Goal: Task Accomplishment & Management: Manage account settings

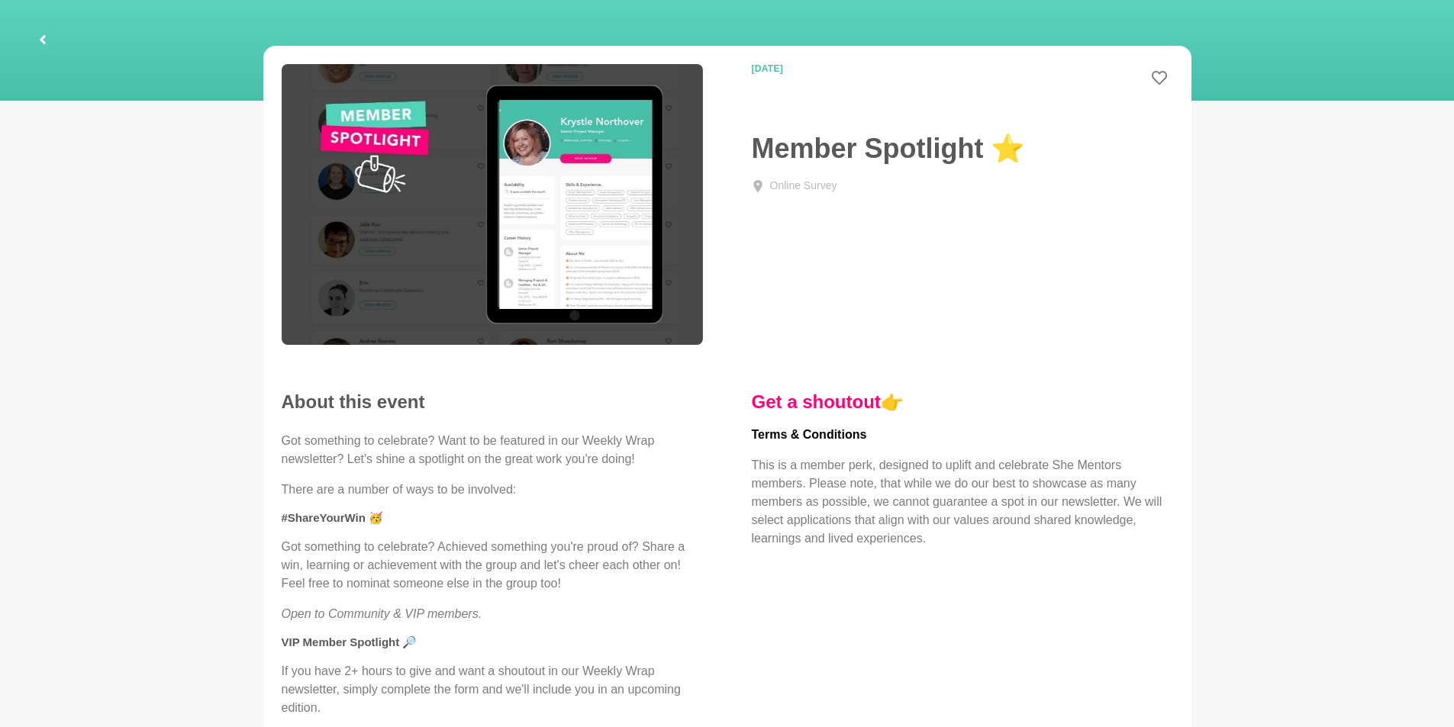
scroll to position [153, 0]
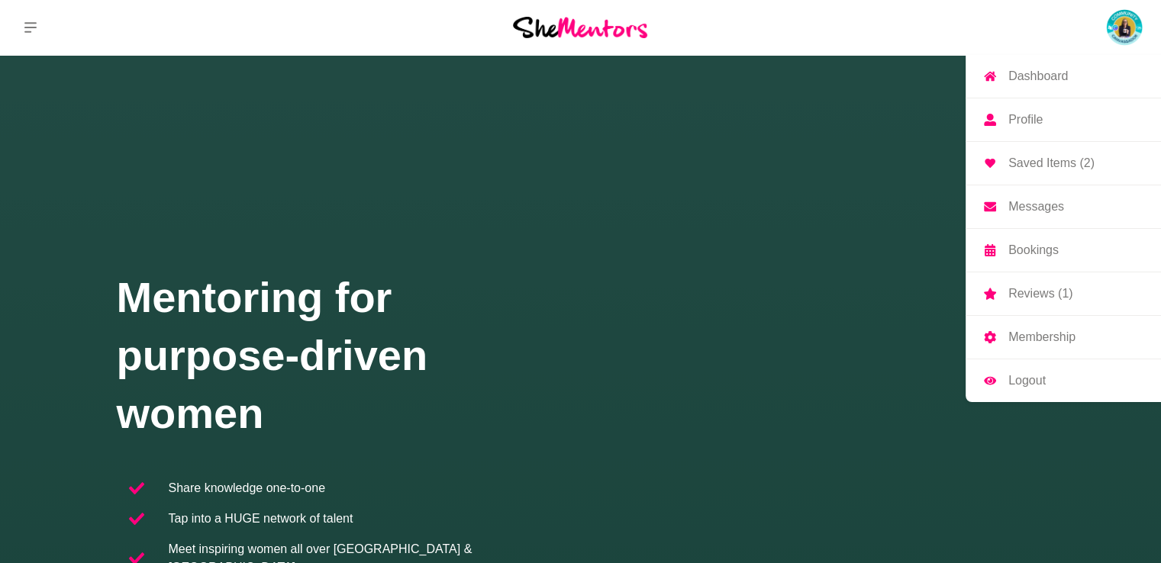
click at [1017, 117] on p "Profile" at bounding box center [1025, 120] width 34 height 12
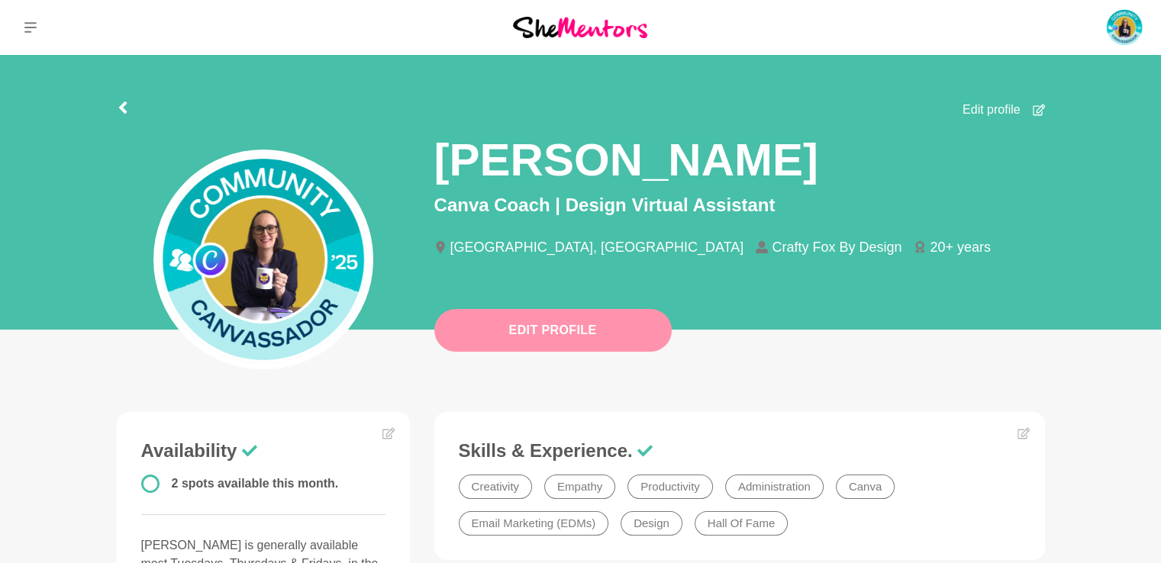
click at [640, 324] on button "Edit Profile" at bounding box center [552, 330] width 237 height 43
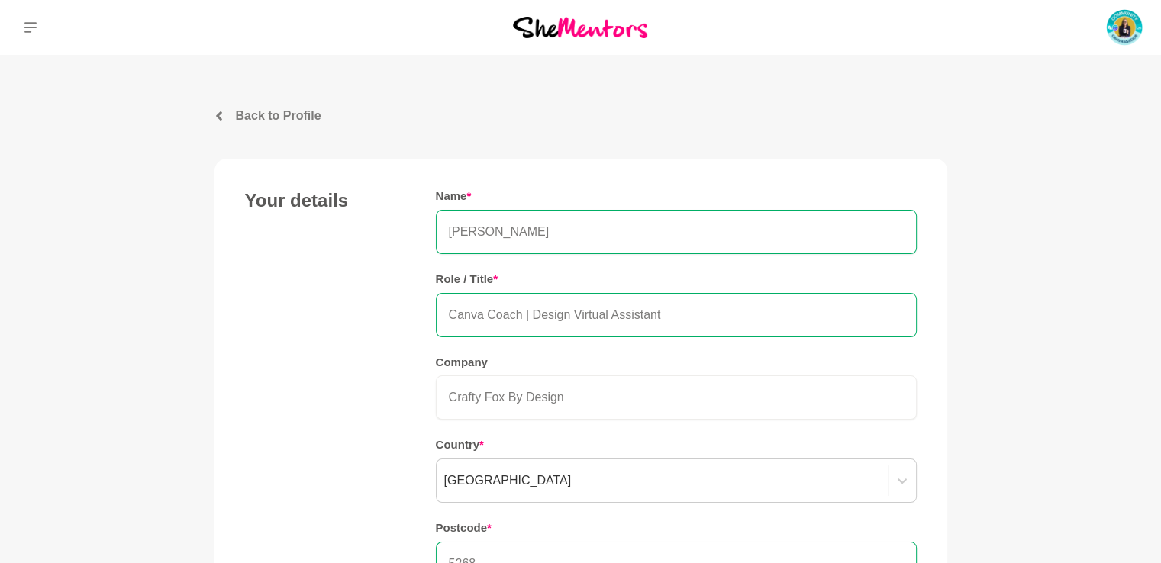
click at [668, 314] on input "Canva Coach | Design Virtual Assistant" at bounding box center [676, 315] width 481 height 44
drag, startPoint x: 669, startPoint y: 313, endPoint x: 535, endPoint y: 305, distance: 134.6
click at [535, 305] on input "Canva Coach | Design Virtual Assistant" at bounding box center [676, 315] width 481 height 44
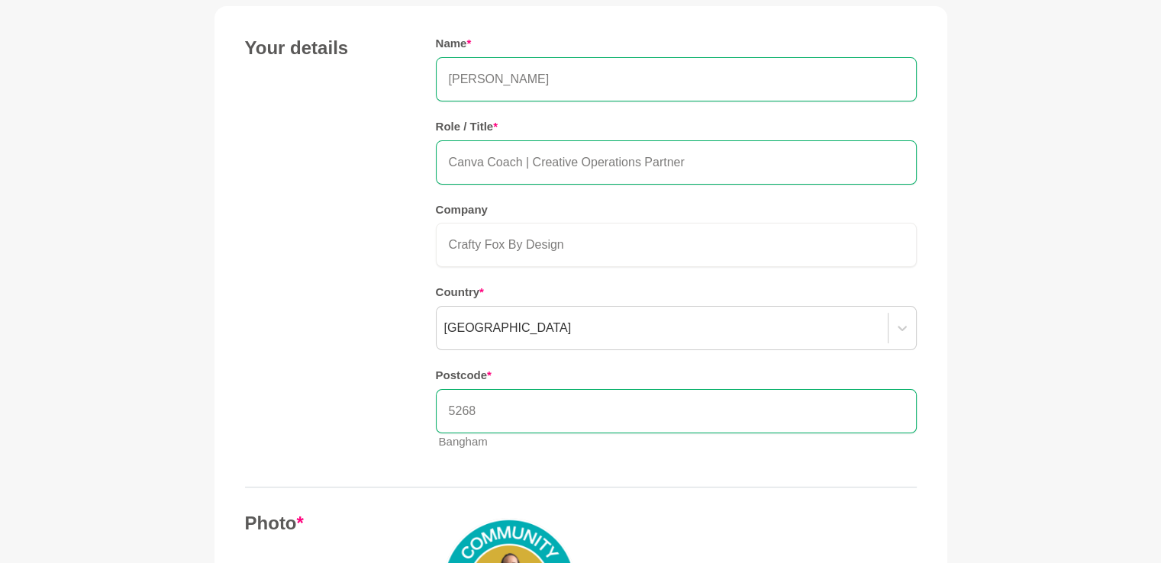
scroll to position [229, 0]
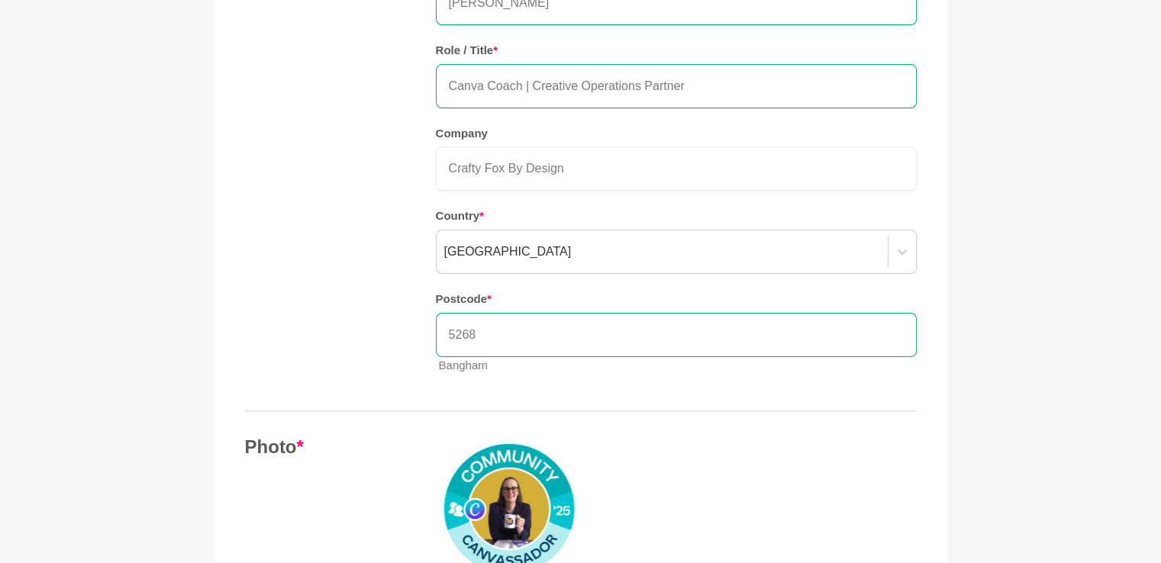
type input "Canva Coach | Creative Operations Partner"
click at [487, 340] on input "5268" at bounding box center [676, 335] width 481 height 44
type input "5"
type input "5268"
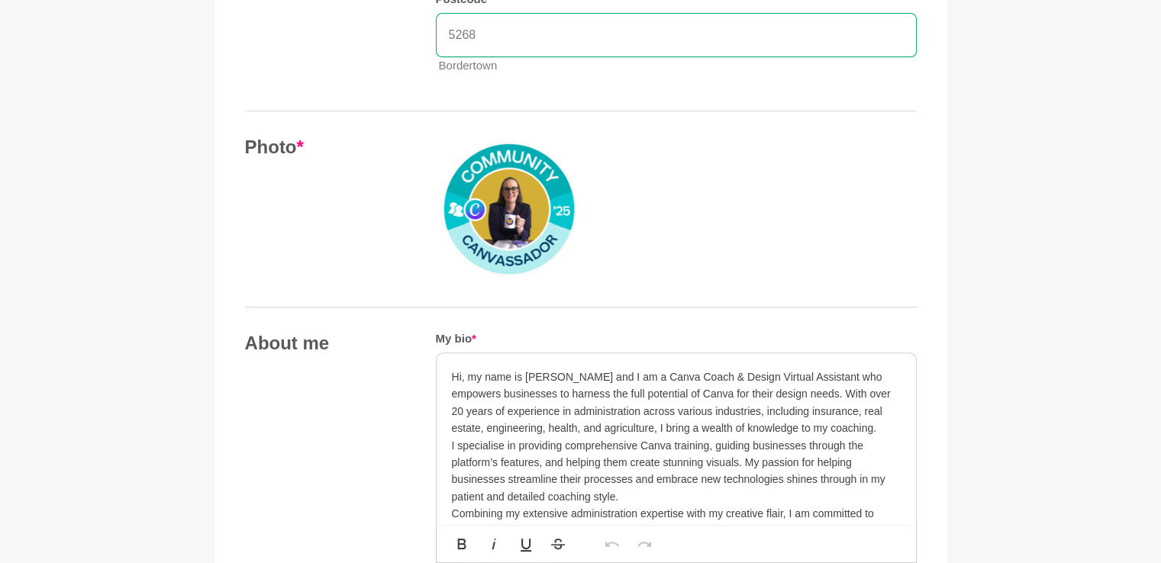
scroll to position [553, 0]
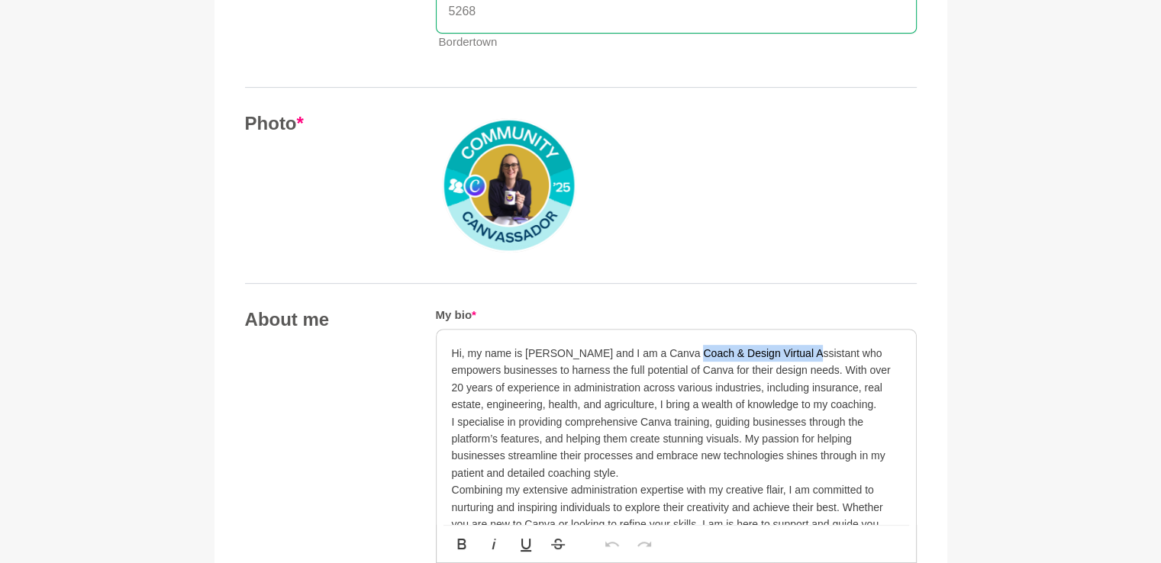
drag, startPoint x: 688, startPoint y: 348, endPoint x: 798, endPoint y: 355, distance: 109.4
click at [798, 355] on p "Hi, my name is [PERSON_NAME] and I am a Canva Coach & Design Virtual Assistant …" at bounding box center [676, 379] width 449 height 69
click at [724, 371] on p "Hi, my name is [PERSON_NAME] and I am a Canva Coach & Creative Operations Partn…" at bounding box center [676, 379] width 449 height 69
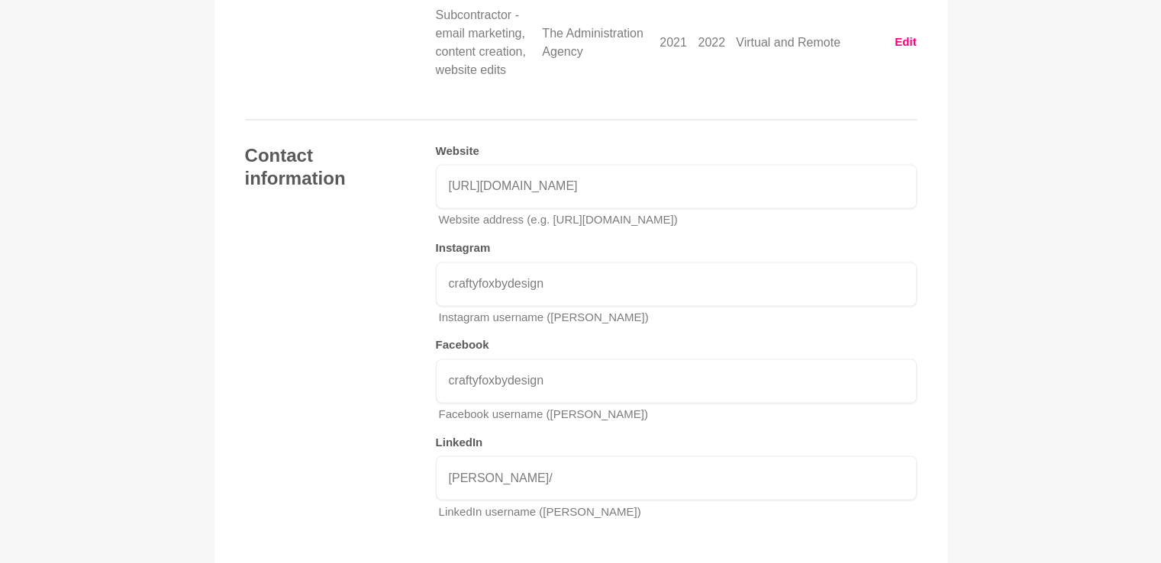
scroll to position [2537, 0]
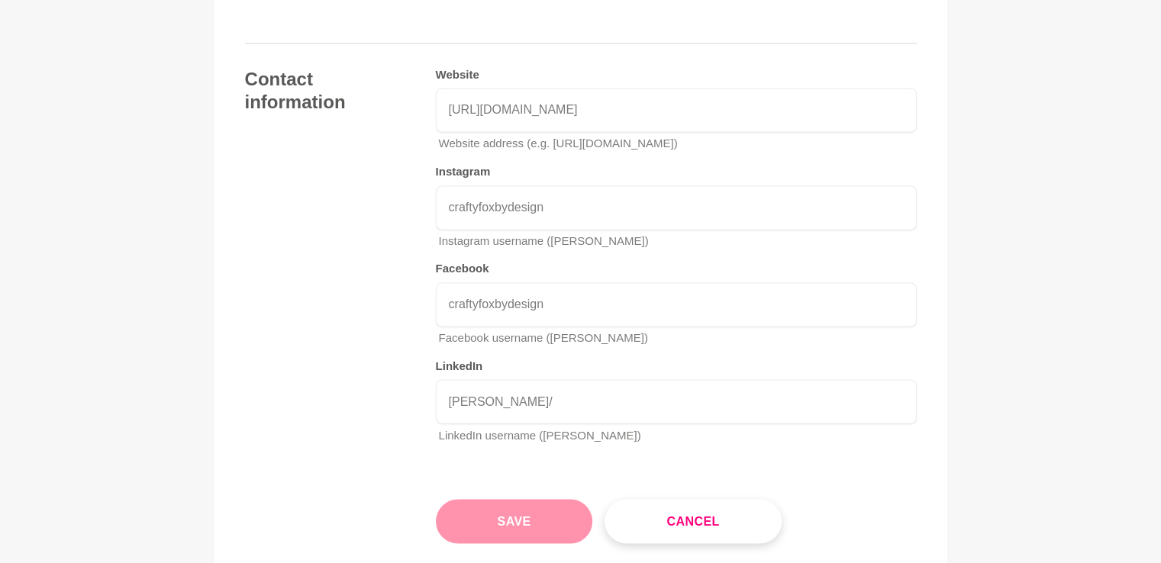
click at [539, 499] on button "Save" at bounding box center [514, 521] width 157 height 44
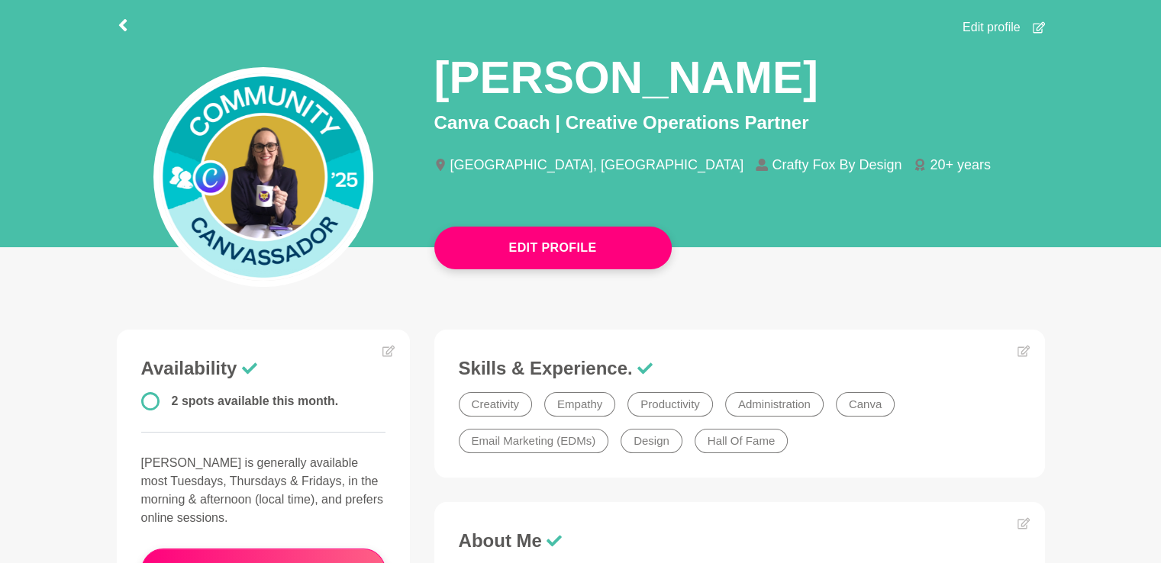
scroll to position [76, 0]
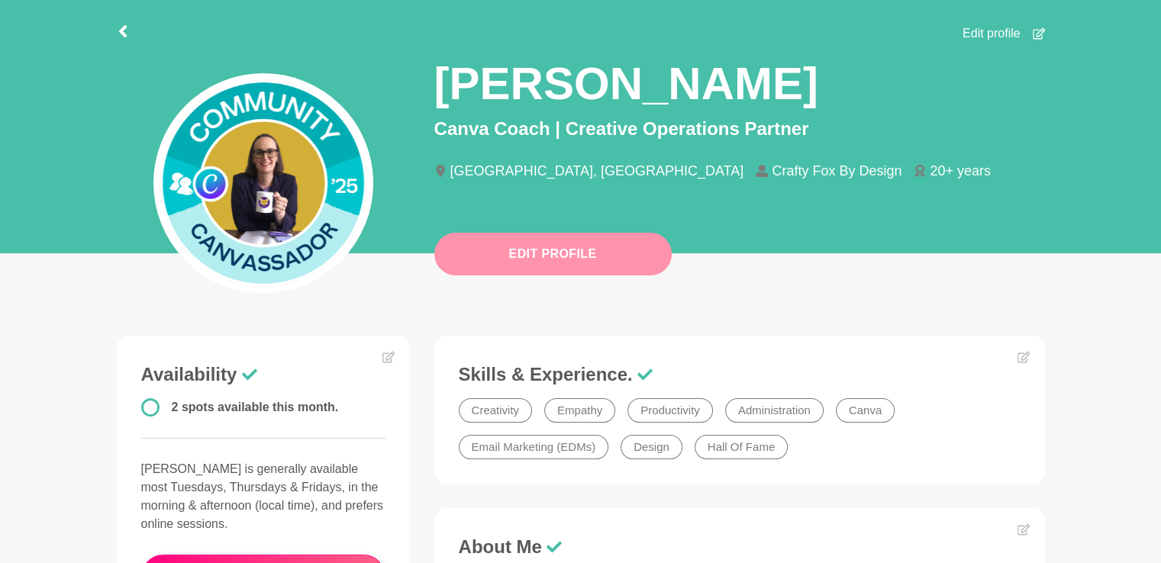
click at [581, 263] on button "Edit Profile" at bounding box center [552, 254] width 237 height 43
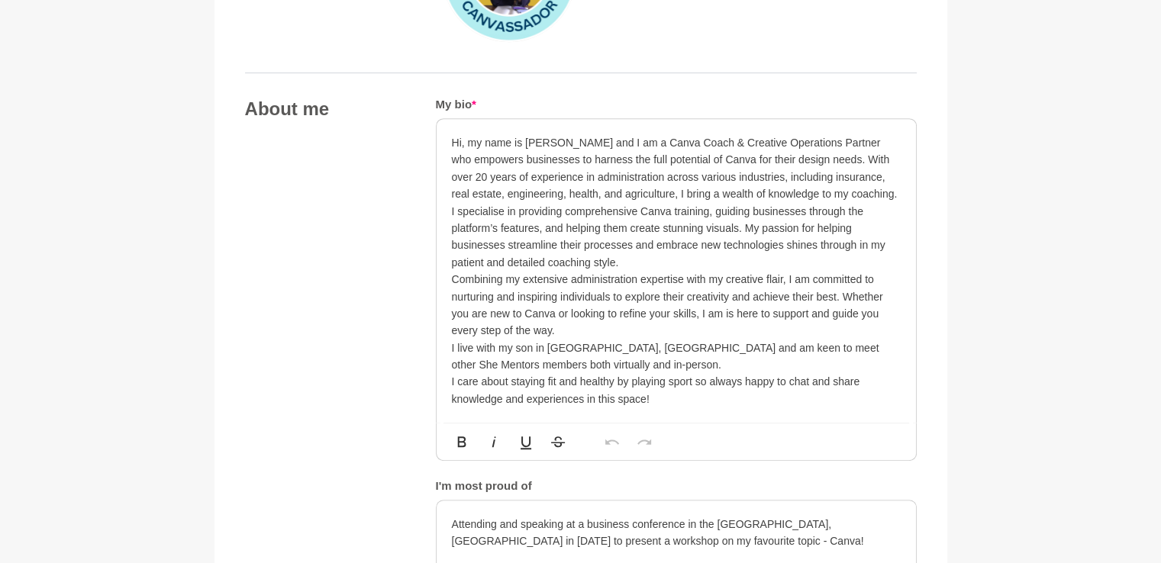
scroll to position [611, 0]
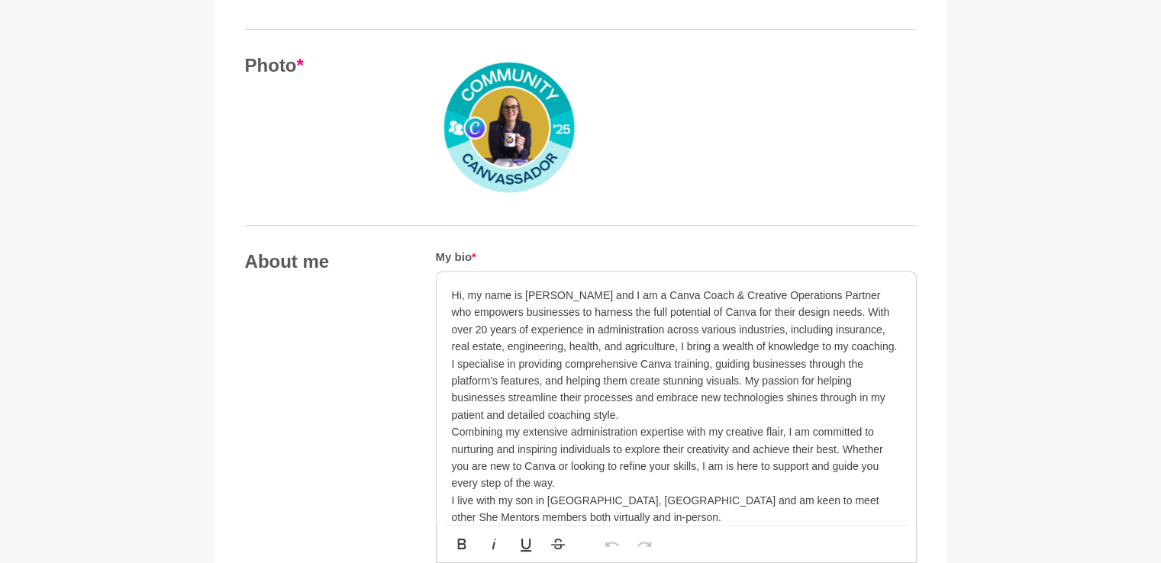
click at [685, 307] on p "Hi, my name is [PERSON_NAME] and I am a Canva Coach & Creative Operations Partn…" at bounding box center [676, 321] width 449 height 69
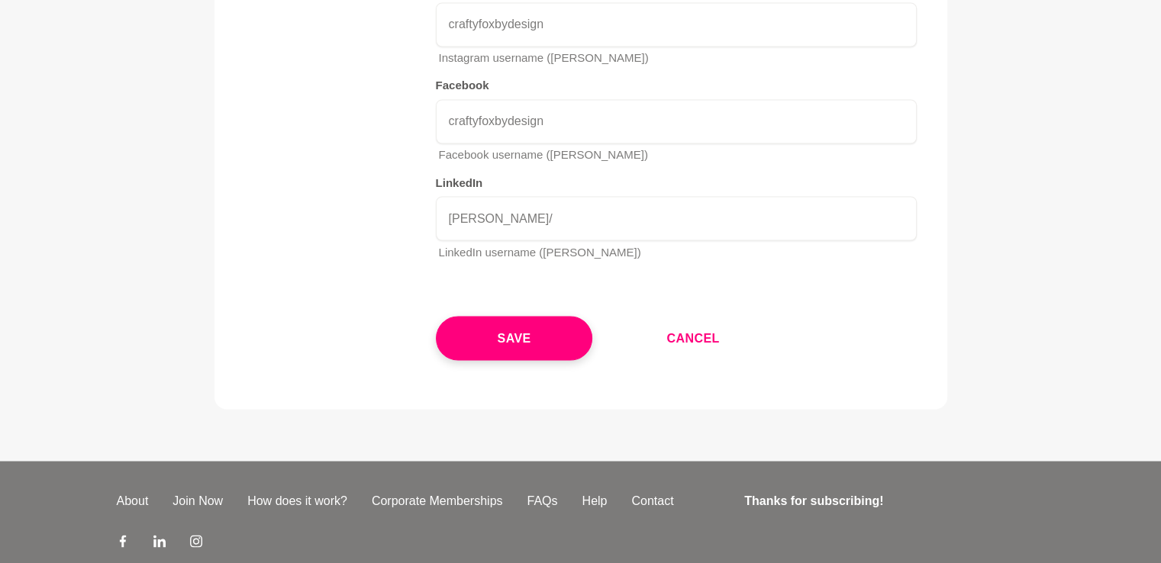
scroll to position [2723, 0]
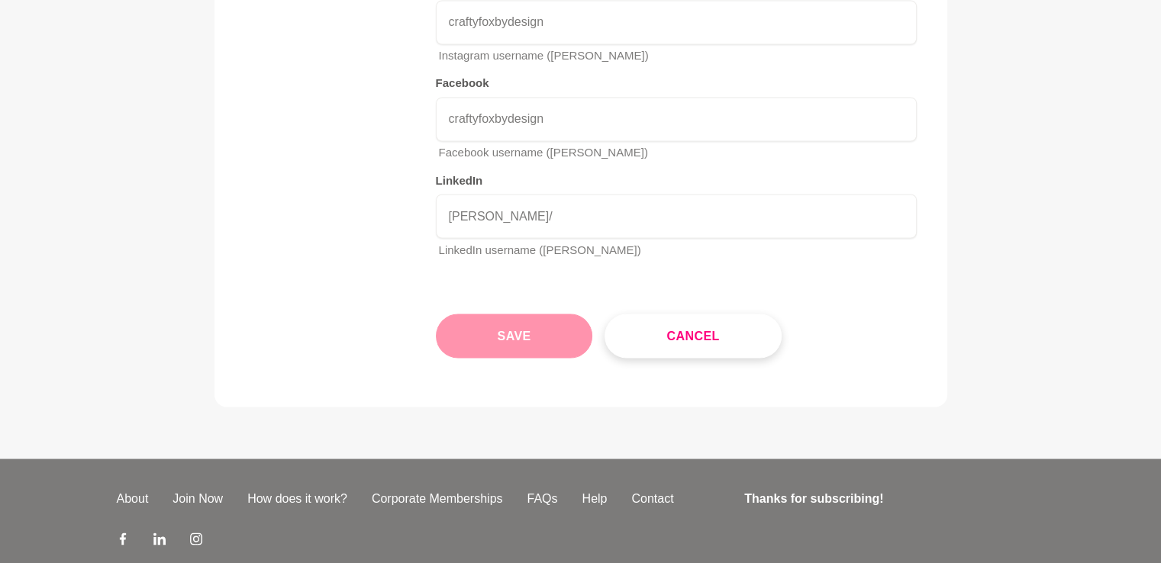
click at [521, 314] on button "Save" at bounding box center [514, 336] width 157 height 44
